Goal: Information Seeking & Learning: Learn about a topic

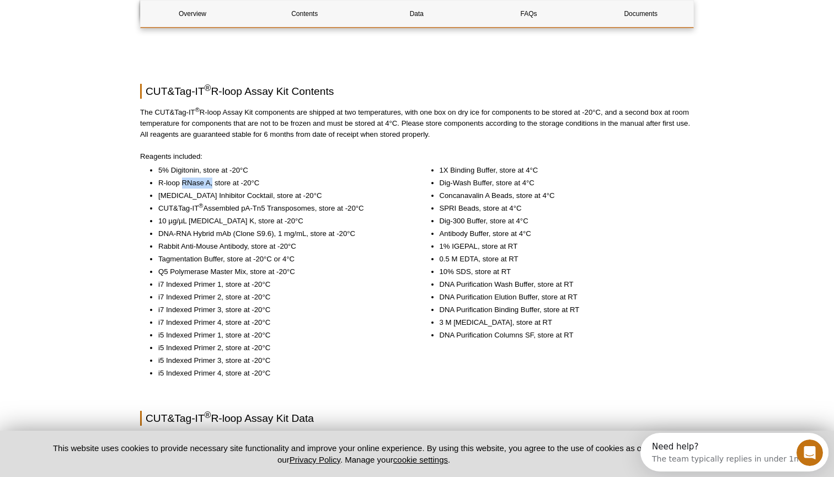
drag, startPoint x: 213, startPoint y: 171, endPoint x: 184, endPoint y: 171, distance: 29.8
click at [184, 178] on li "R-loop RNase A, store at -20°C" at bounding box center [280, 183] width 244 height 11
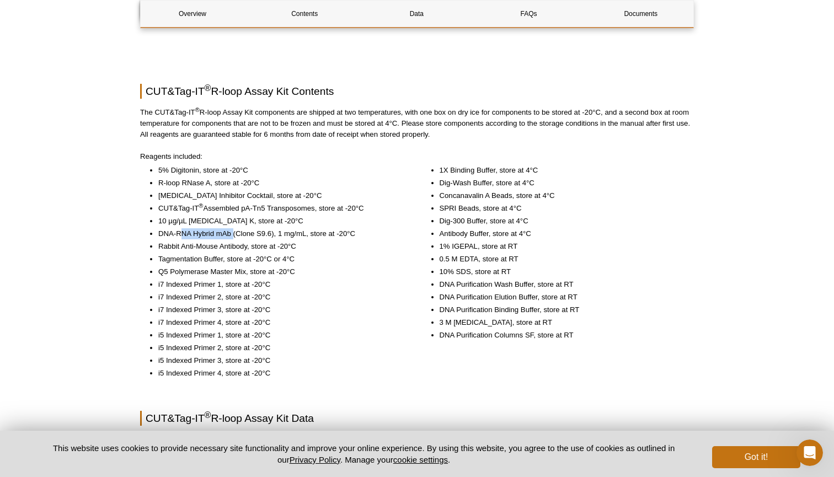
drag, startPoint x: 181, startPoint y: 223, endPoint x: 231, endPoint y: 220, distance: 49.2
click at [231, 228] on li "DNA-RNA Hybrid mAb (Clone S9.6), 1 mg/mL, store at -20°C" at bounding box center [280, 233] width 244 height 11
click at [171, 228] on li "DNA-RNA Hybrid mAb (Clone S9.6), 1 mg/mL, store at -20°C" at bounding box center [280, 233] width 244 height 11
drag, startPoint x: 158, startPoint y: 223, endPoint x: 233, endPoint y: 220, distance: 75.1
click at [233, 228] on li "DNA-RNA Hybrid mAb (Clone S9.6), 1 mg/mL, store at -20°C" at bounding box center [280, 233] width 244 height 11
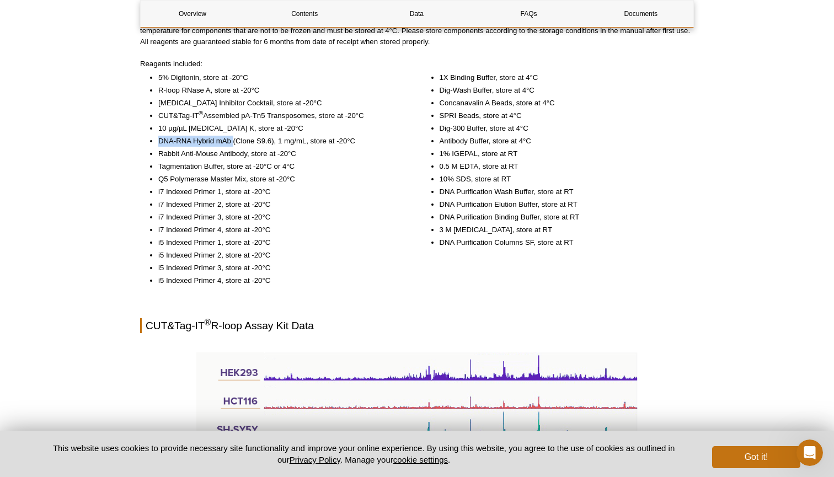
scroll to position [932, 0]
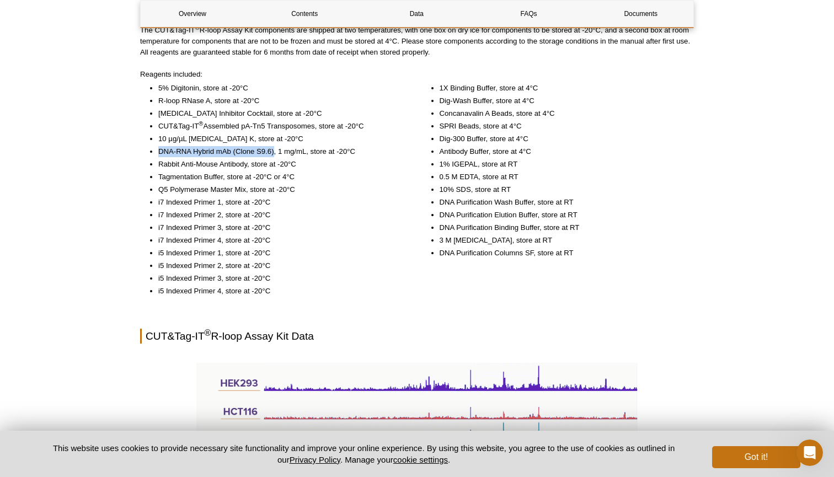
drag, startPoint x: 275, startPoint y: 141, endPoint x: 156, endPoint y: 141, distance: 119.2
click at [156, 141] on ul "5% Digitonin, store at -20°C R-loop RNase A, store at -20°C Protease Inhibitor …" at bounding box center [271, 190] width 262 height 214
copy li "DNA-RNA Hybrid mAb (Clone S9.6)"
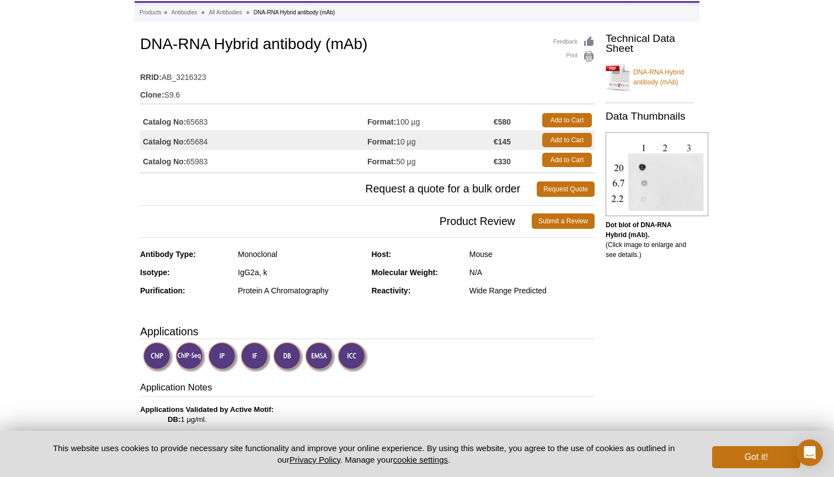
scroll to position [54, 0]
